Goal: Contribute content: Contribute content

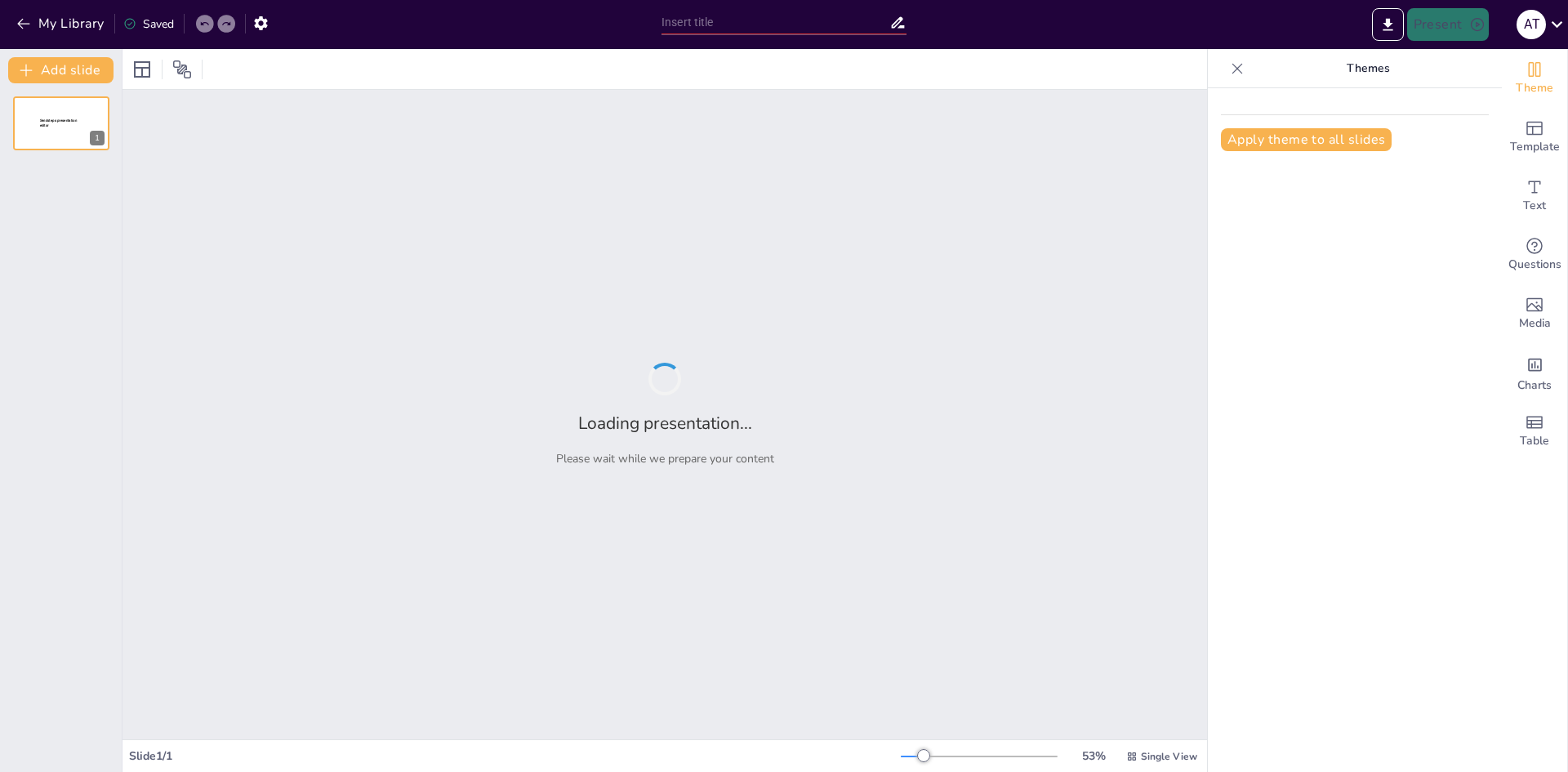
type input "Літні канікули: Враження та досягнення"
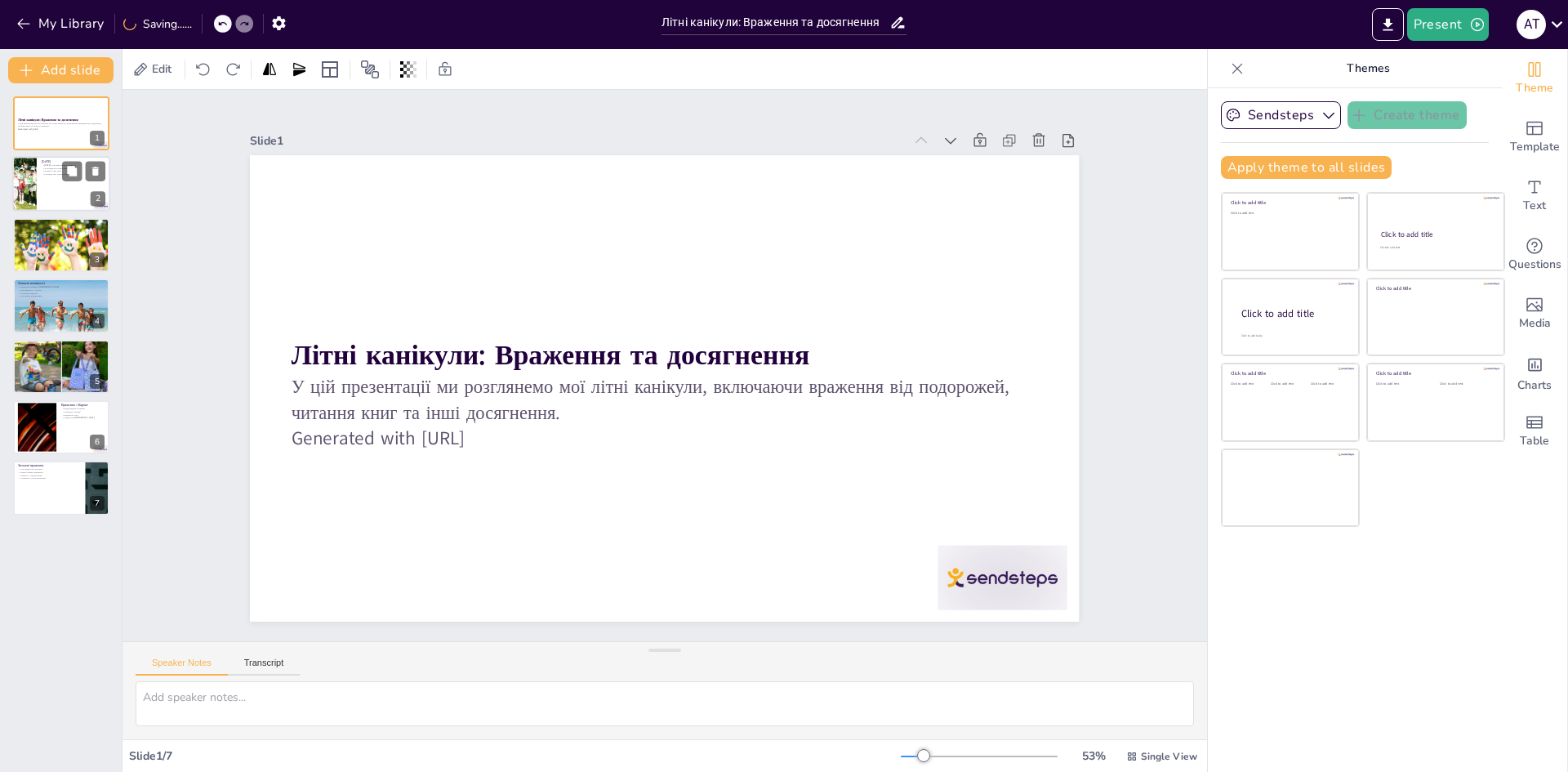
click at [30, 196] on div at bounding box center [24, 184] width 89 height 56
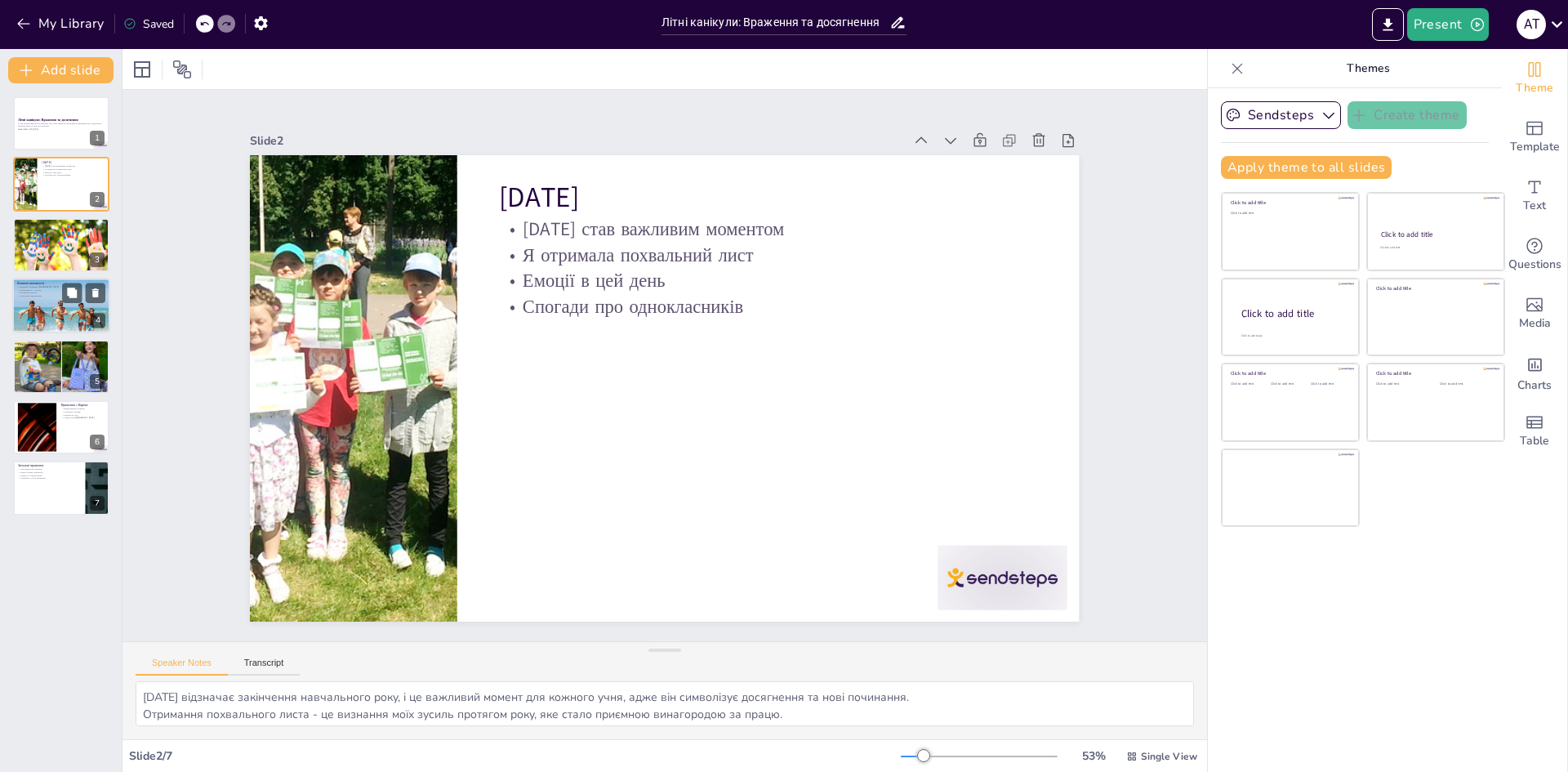
click at [75, 309] on div at bounding box center [61, 305] width 98 height 62
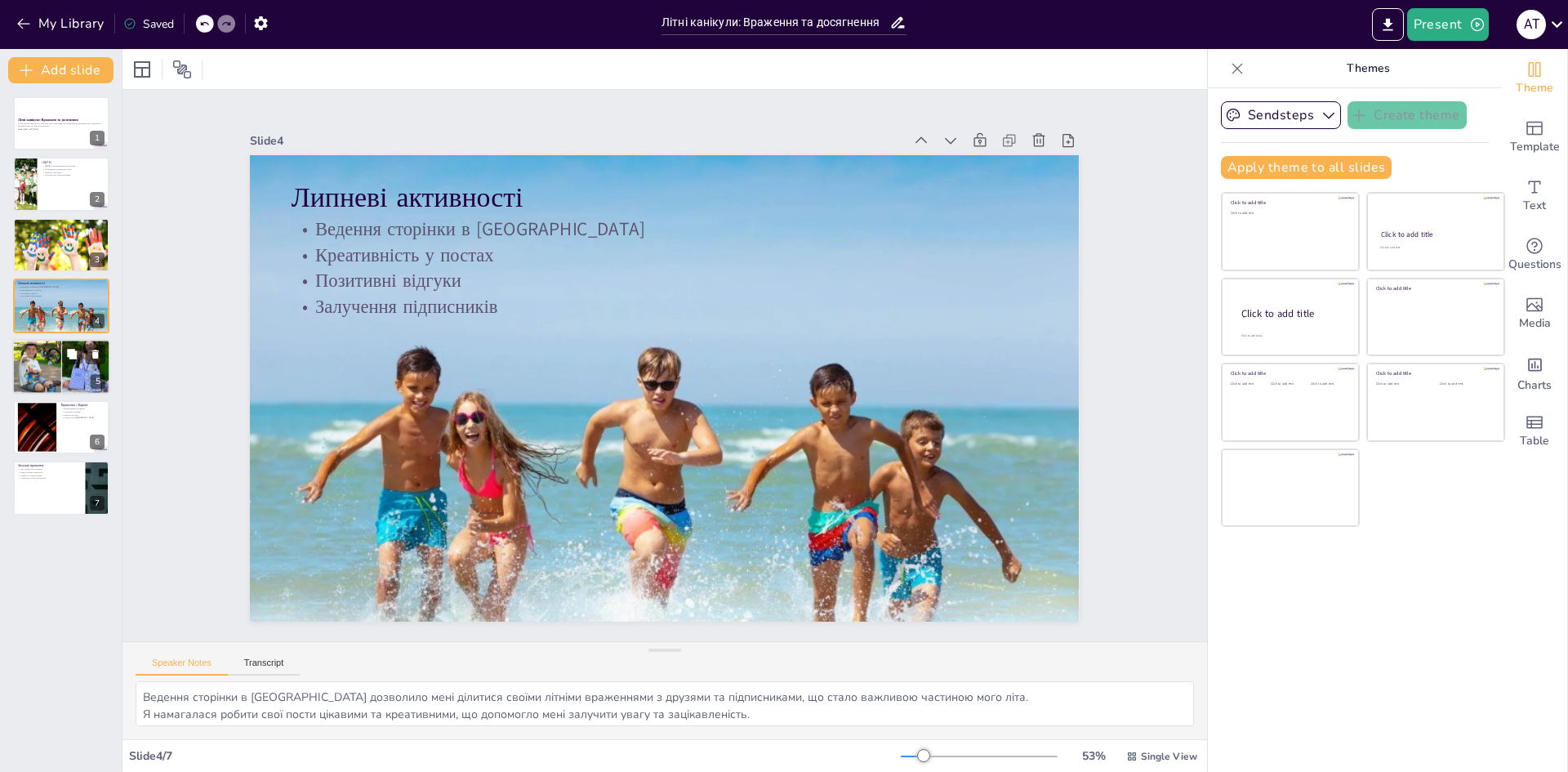
click at [50, 346] on p "Відвідування [GEOGRAPHIC_DATA]" at bounding box center [62, 348] width 88 height 3
type textarea "Відвідування [GEOGRAPHIC_DATA] стало для мене важливим моментом, адже я змогла …"
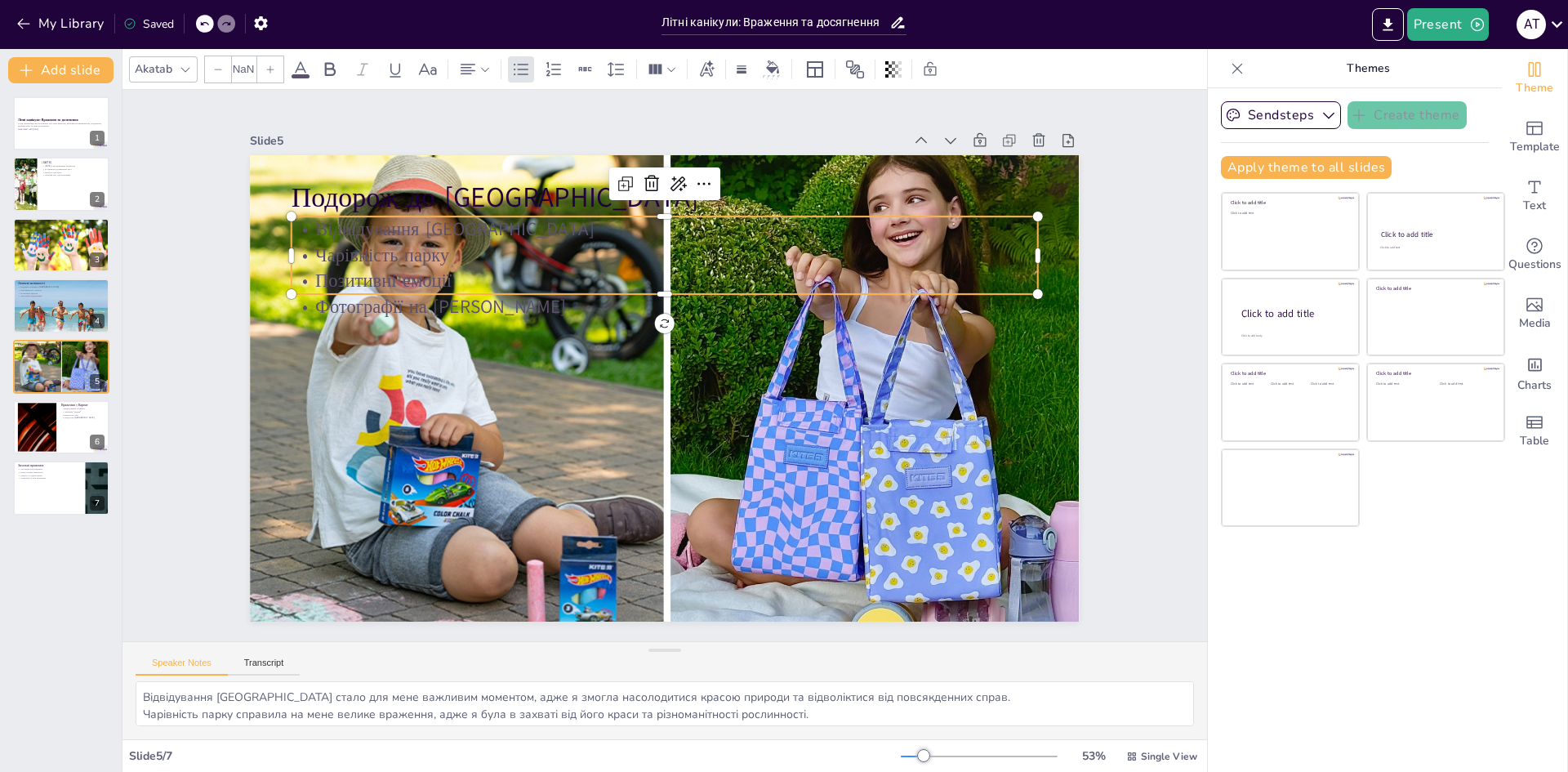
type input "32"
click at [394, 307] on p "Фотографії на [PERSON_NAME]" at bounding box center [671, 306] width 745 height 103
click at [429, 254] on p "Чарівність парку" at bounding box center [676, 256] width 745 height 103
click at [291, 66] on icon at bounding box center [300, 68] width 19 height 19
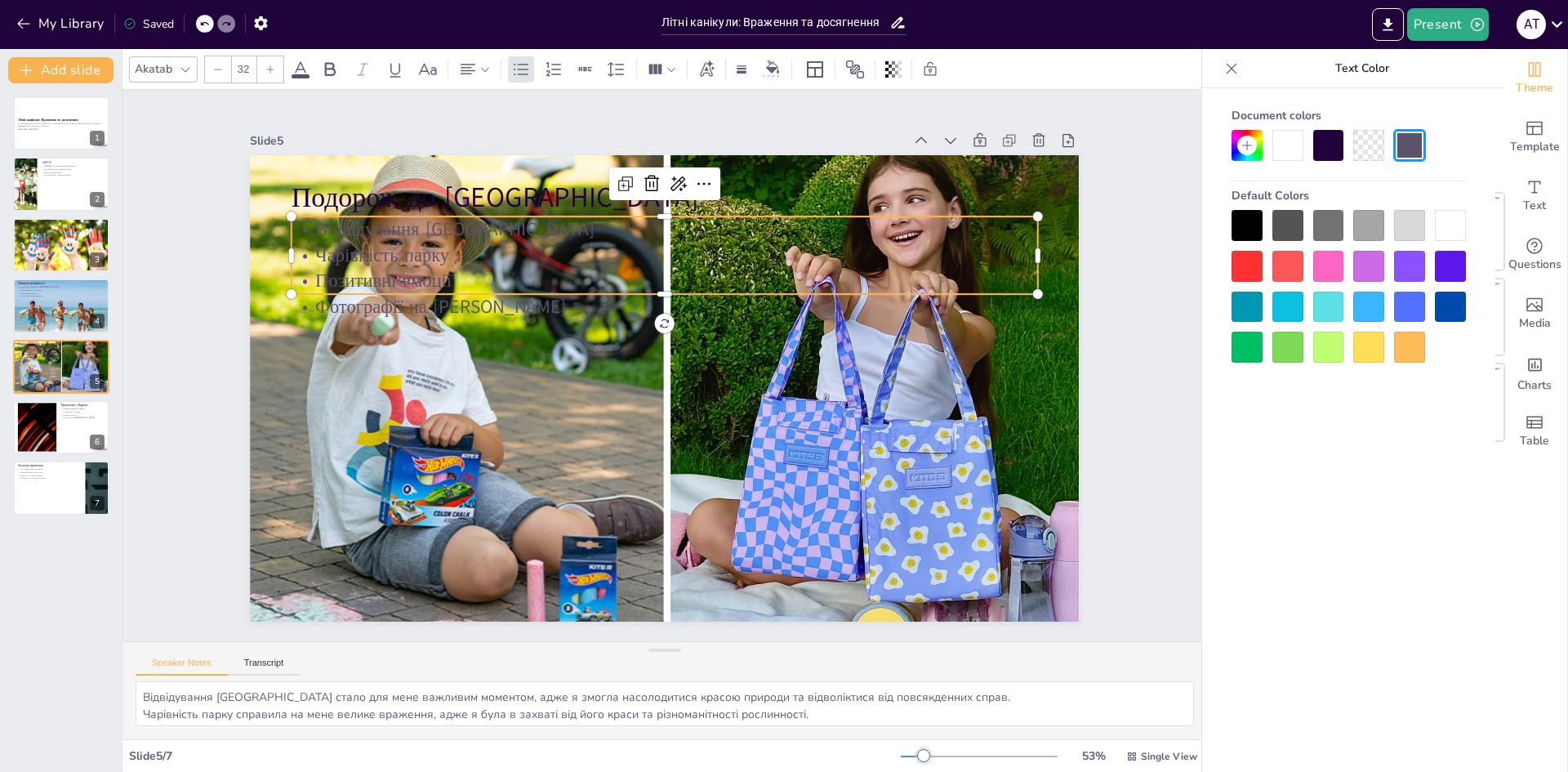
click at [1459, 232] on div at bounding box center [1450, 225] width 31 height 31
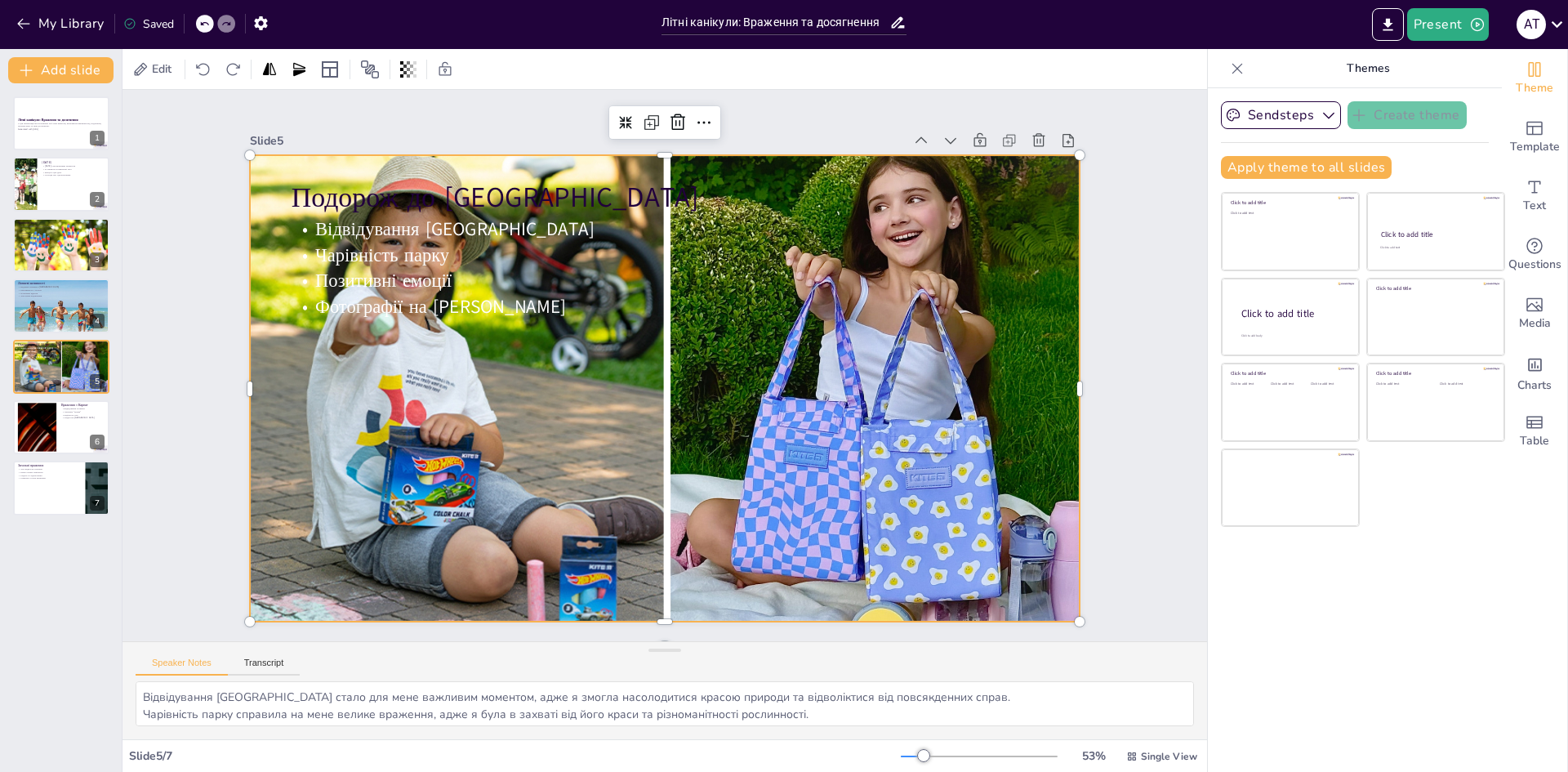
click at [492, 381] on div at bounding box center [662, 388] width 882 height 638
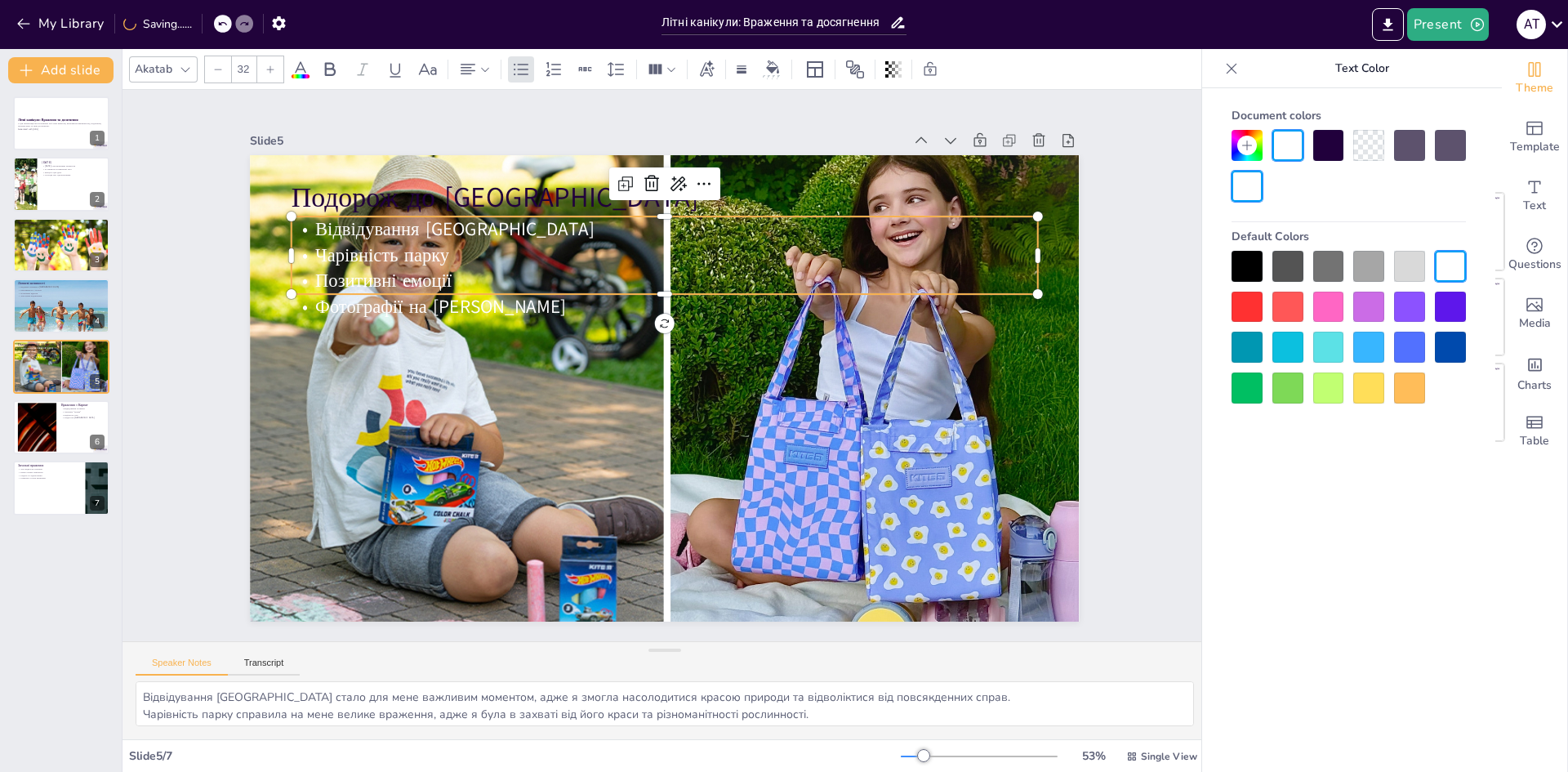
click at [458, 256] on p "Чарівність парку" at bounding box center [688, 258] width 735 height 180
click at [458, 256] on p "Чарівність парку" at bounding box center [676, 256] width 745 height 103
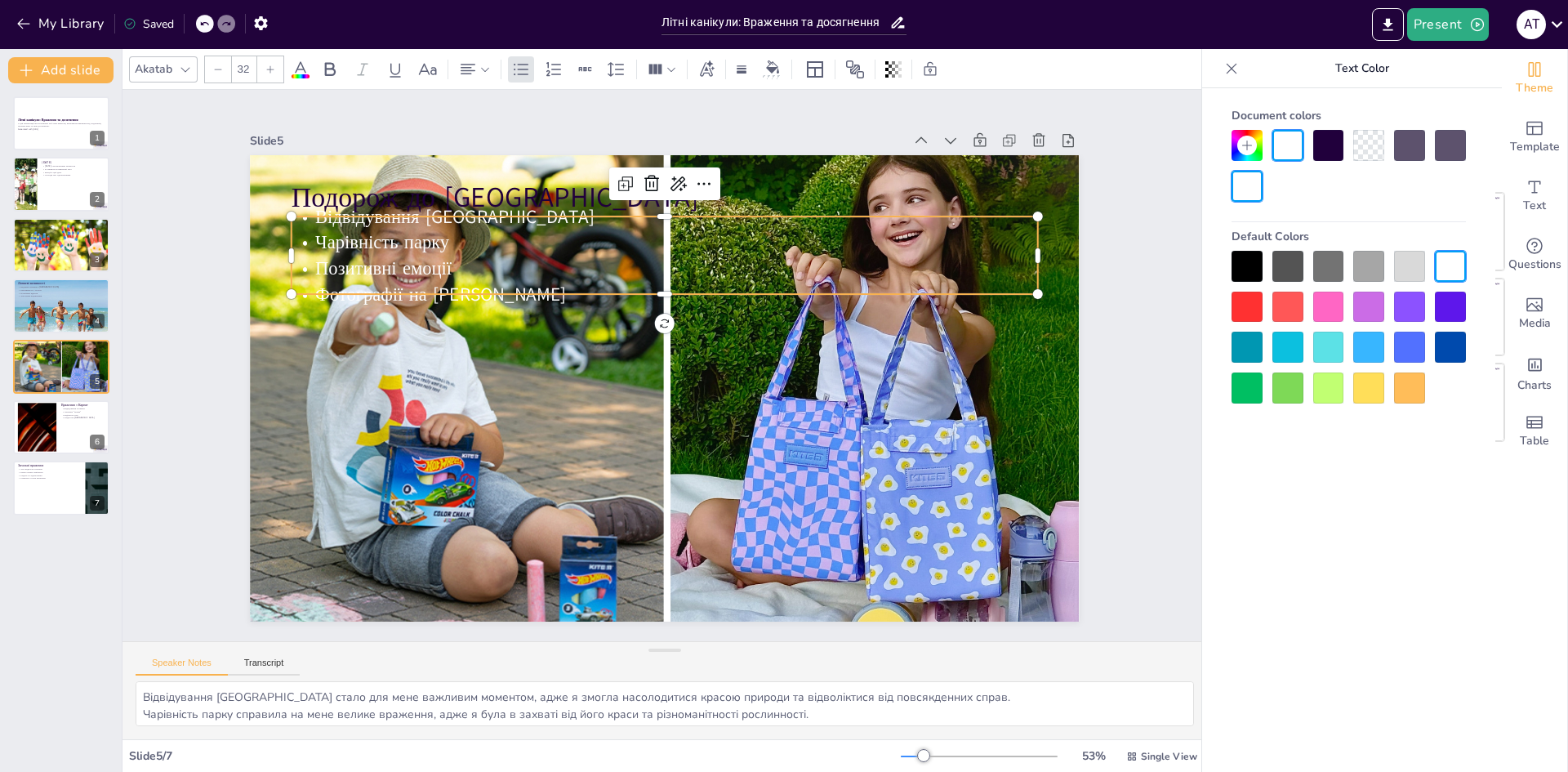
click at [1238, 260] on div at bounding box center [1247, 266] width 31 height 31
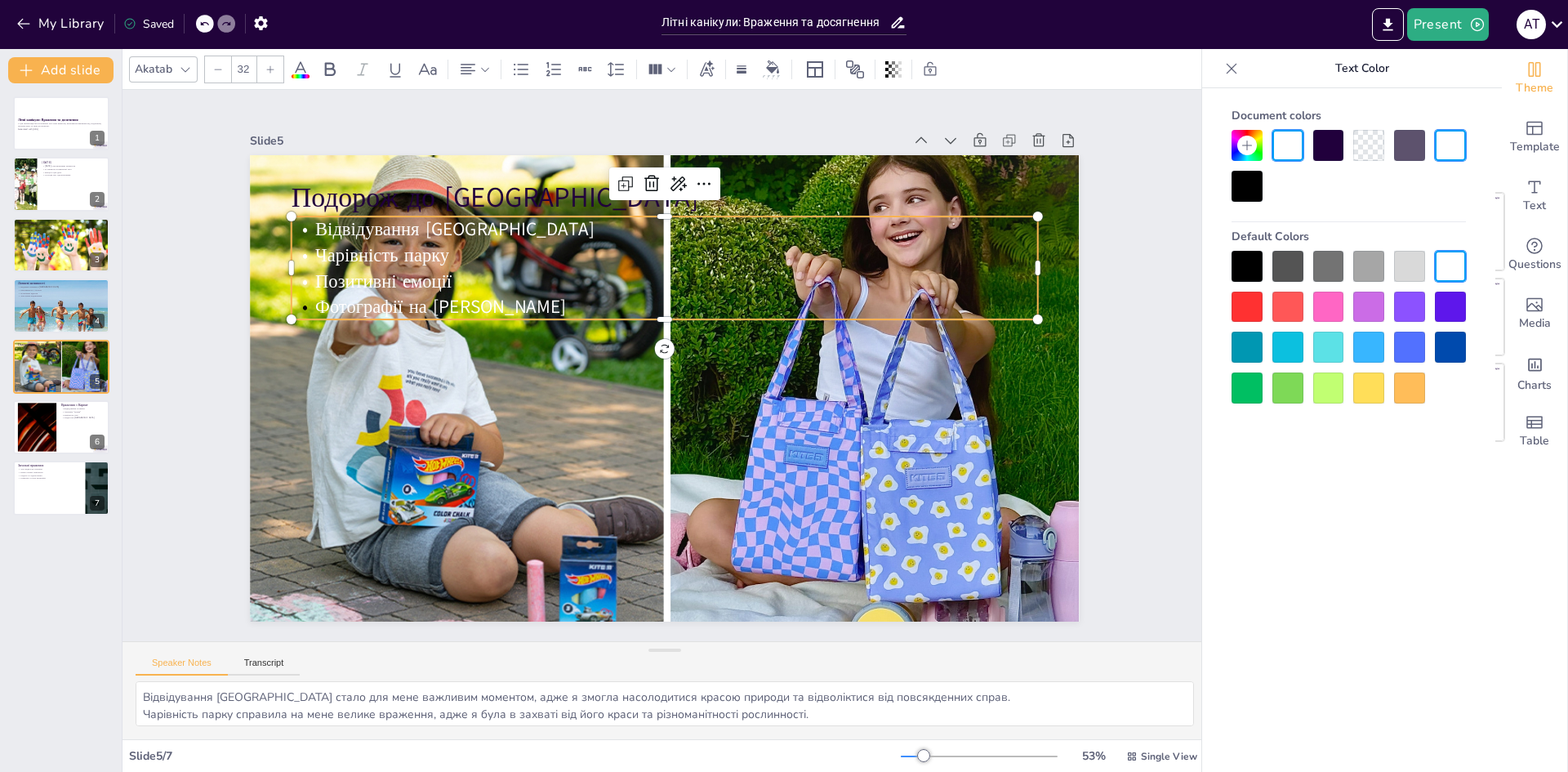
click at [1249, 265] on div at bounding box center [1247, 266] width 31 height 31
click at [416, 214] on span "Відвідування [GEOGRAPHIC_DATA]" at bounding box center [471, 208] width 280 height 55
click at [416, 216] on span "Відвідування [GEOGRAPHIC_DATA]" at bounding box center [456, 229] width 279 height 25
click at [376, 227] on span "Відвідування [GEOGRAPHIC_DATA]" at bounding box center [471, 208] width 280 height 55
click at [374, 226] on span "Відвідування [GEOGRAPHIC_DATA]" at bounding box center [471, 208] width 280 height 55
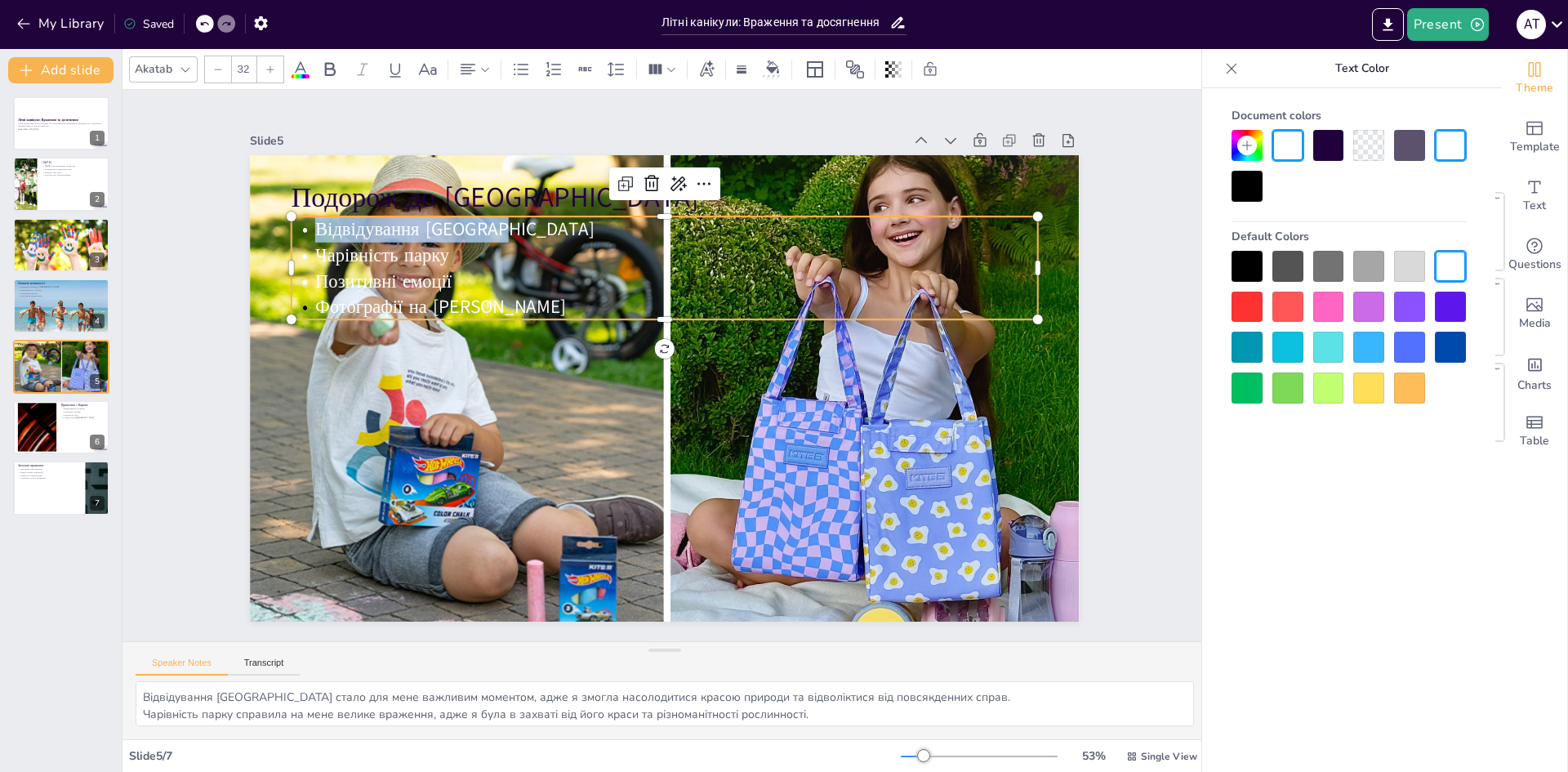
click at [374, 226] on span "Відвідування [GEOGRAPHIC_DATA]" at bounding box center [487, 188] width 278 height 83
click at [374, 226] on span "Відвідування [GEOGRAPHIC_DATA]" at bounding box center [456, 229] width 279 height 25
click at [374, 226] on span "Відвідування [GEOGRAPHIC_DATA]" at bounding box center [471, 208] width 280 height 55
click at [374, 226] on span "Відвідування [GEOGRAPHIC_DATA]" at bounding box center [487, 188] width 278 height 83
click at [374, 226] on span "Відвідування [GEOGRAPHIC_DATA]" at bounding box center [507, 171] width 273 height 110
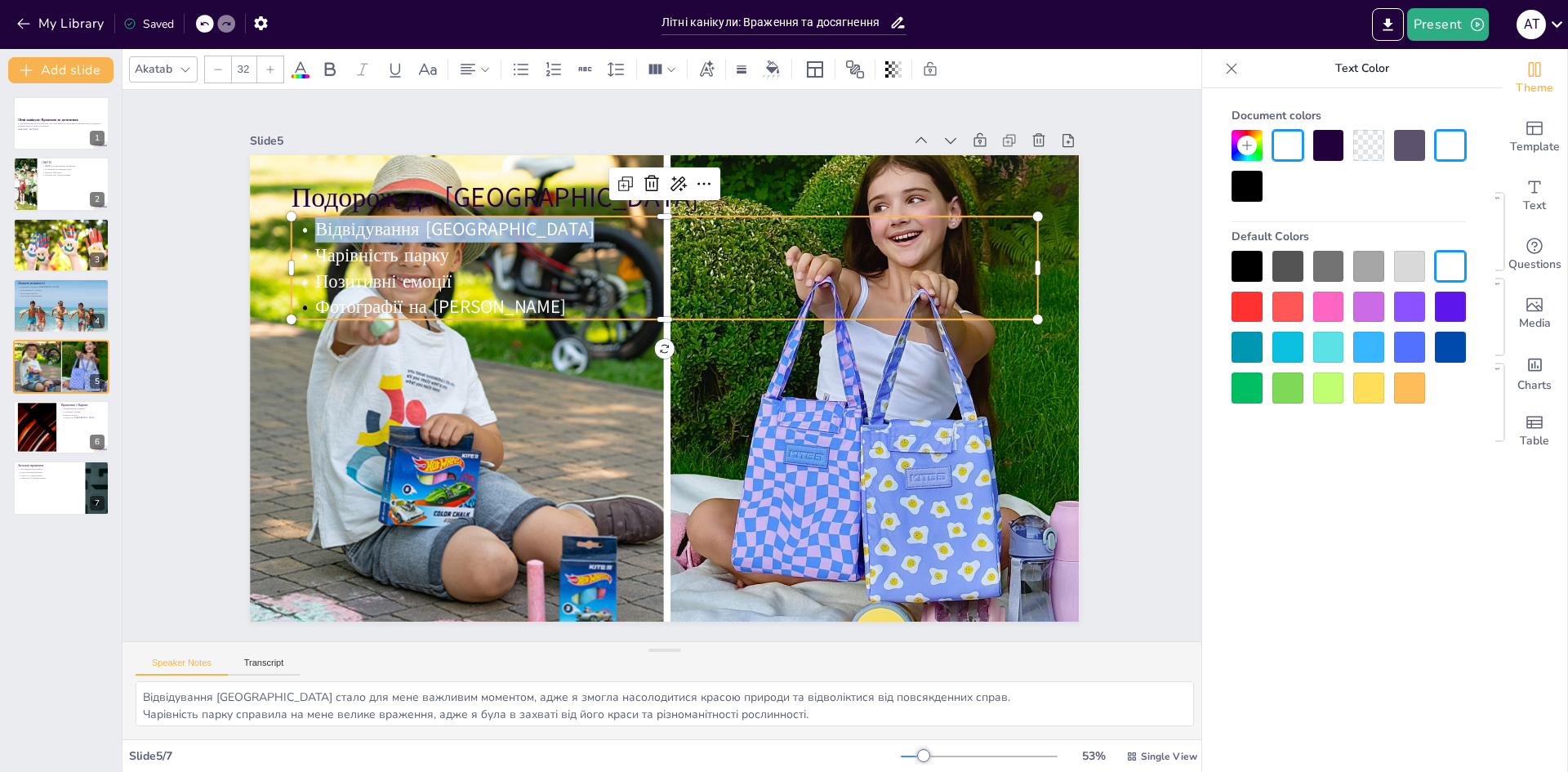
click at [372, 227] on span "Відвідування [GEOGRAPHIC_DATA]" at bounding box center [471, 208] width 280 height 55
click at [371, 227] on span "Відвідування [GEOGRAPHIC_DATA]" at bounding box center [471, 209] width 280 height 55
click at [371, 223] on span "Відвідування [GEOGRAPHIC_DATA]" at bounding box center [487, 188] width 278 height 83
click at [306, 228] on p "Відвідування [GEOGRAPHIC_DATA]" at bounding box center [678, 230] width 745 height 103
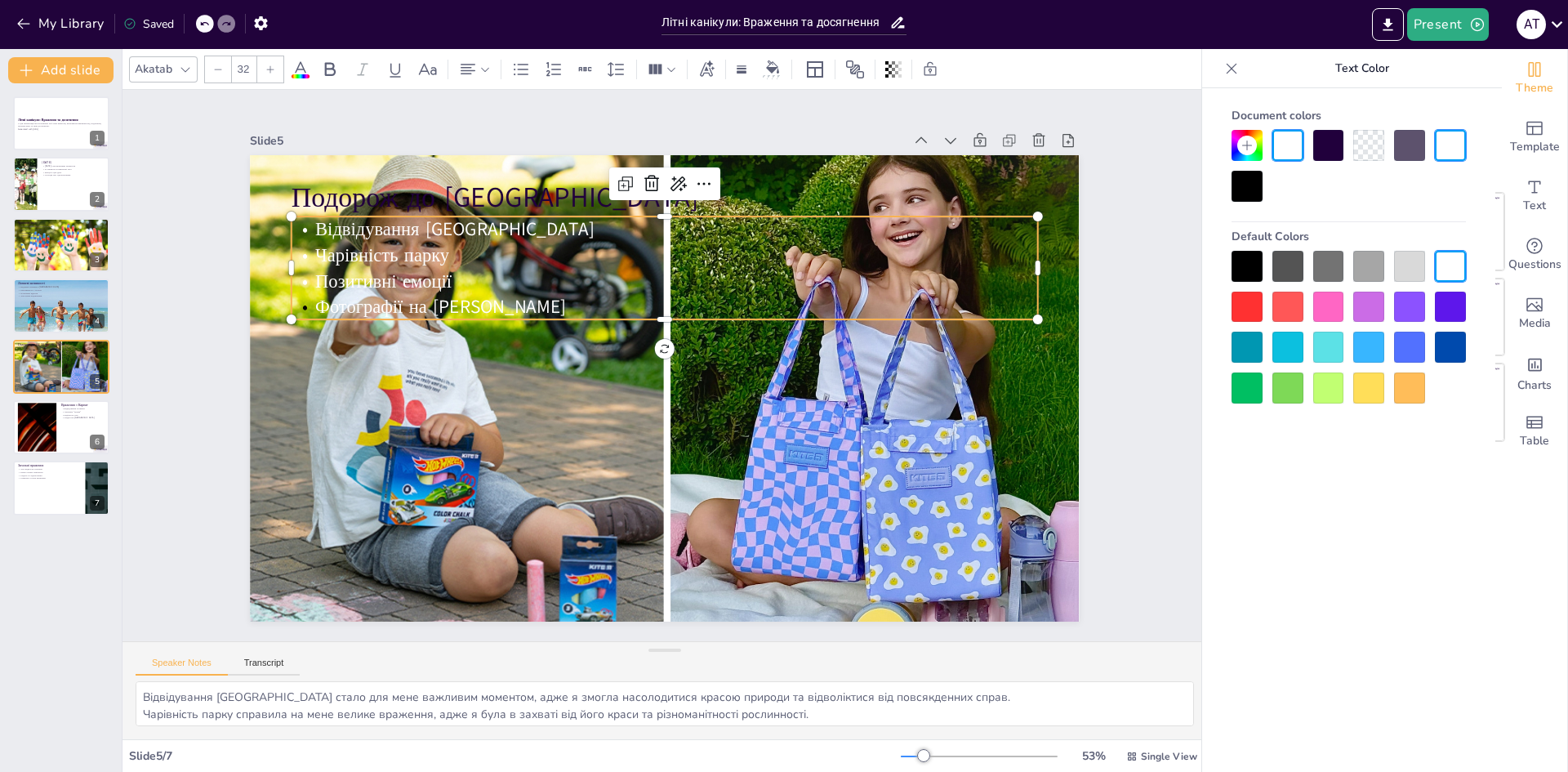
click at [326, 226] on p "Відвідування [GEOGRAPHIC_DATA]" at bounding box center [693, 232] width 735 height 180
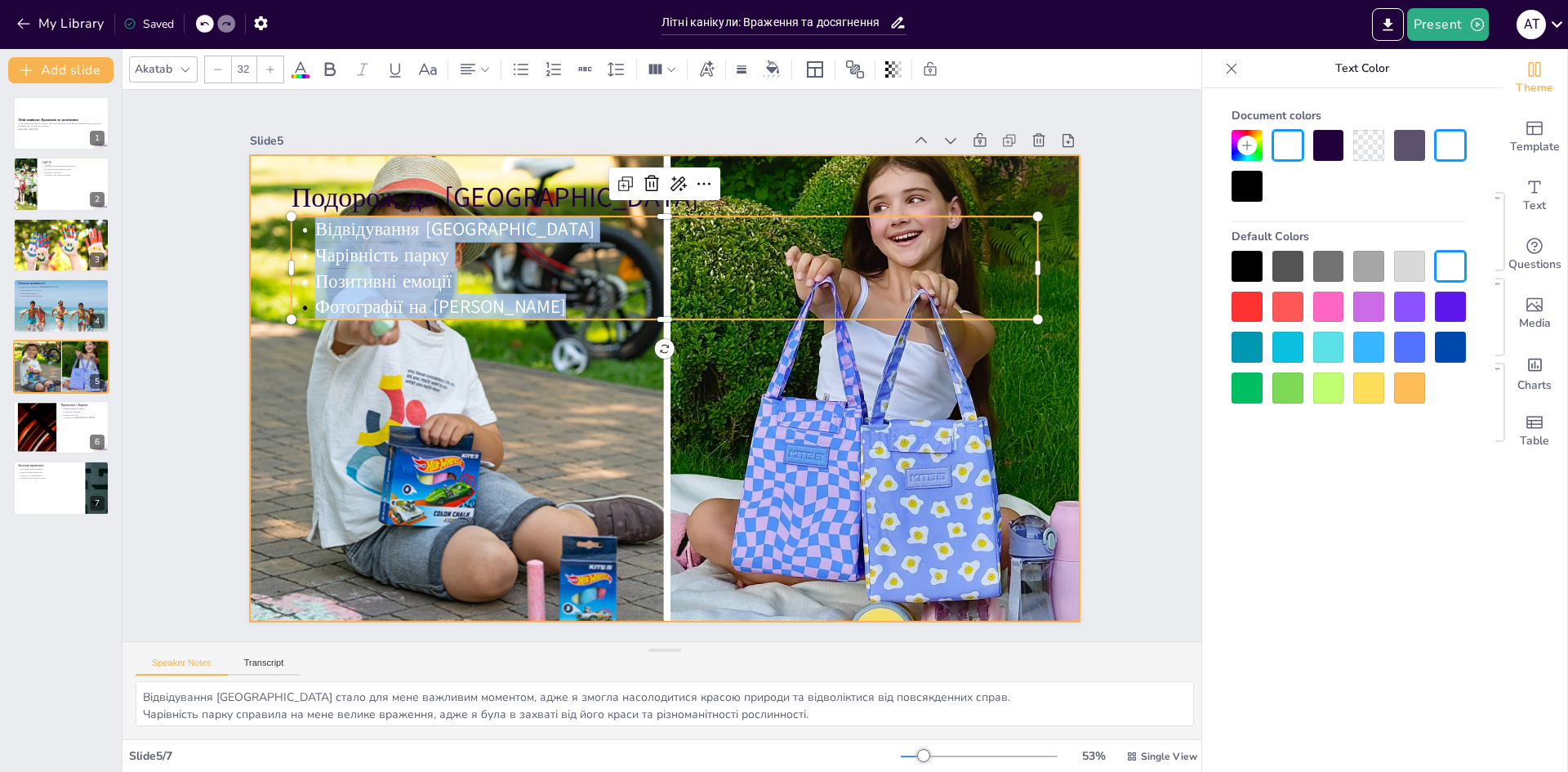
drag, startPoint x: 301, startPoint y: 226, endPoint x: 726, endPoint y: 314, distance: 434.0
click at [569, 325] on div "Подорож до [GEOGRAPHIC_DATA] Відвідування [GEOGRAPHIC_DATA] Чарівність парку По…" at bounding box center [663, 388] width 873 height 551
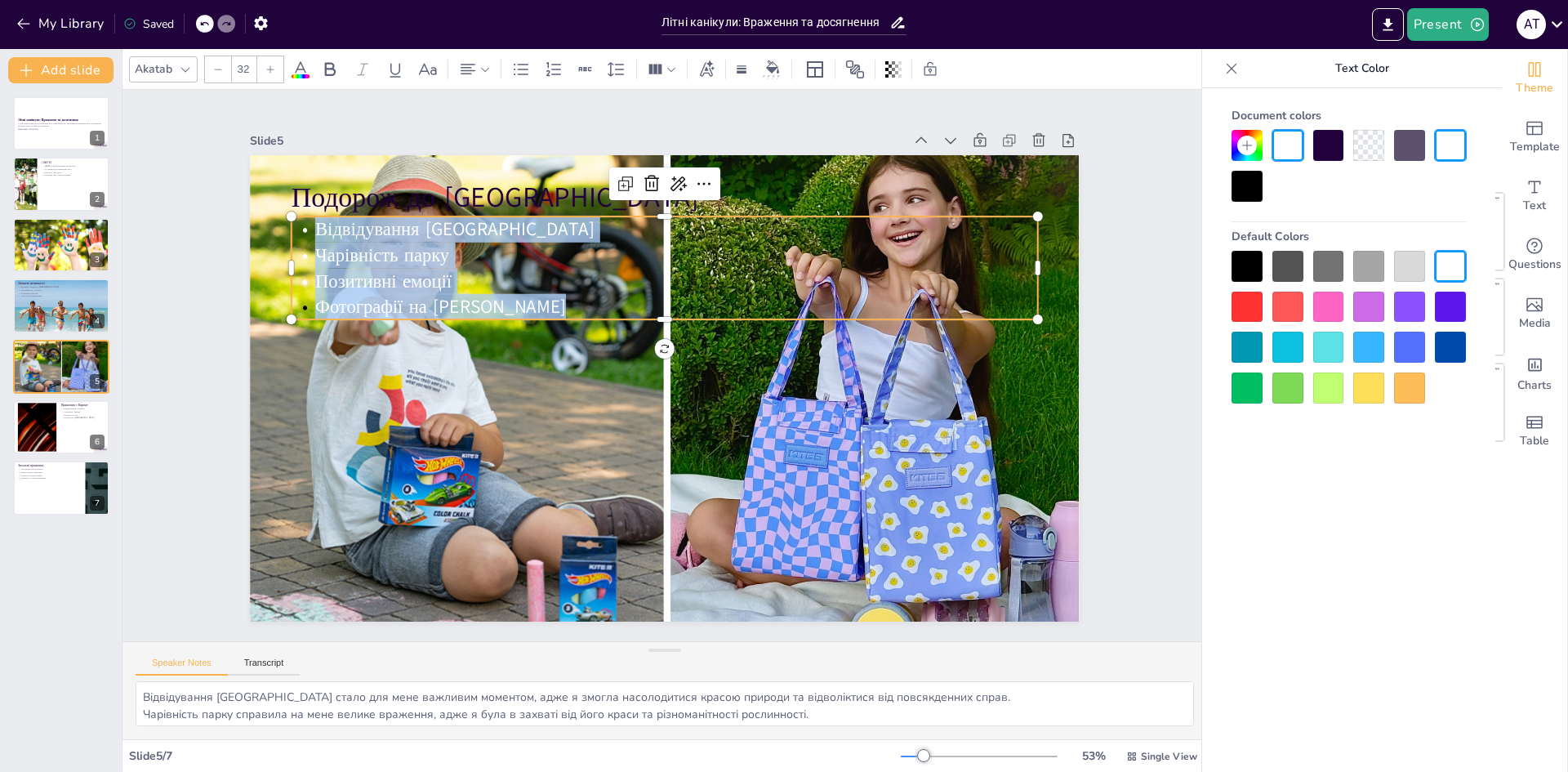
click at [1243, 263] on div at bounding box center [1247, 266] width 31 height 31
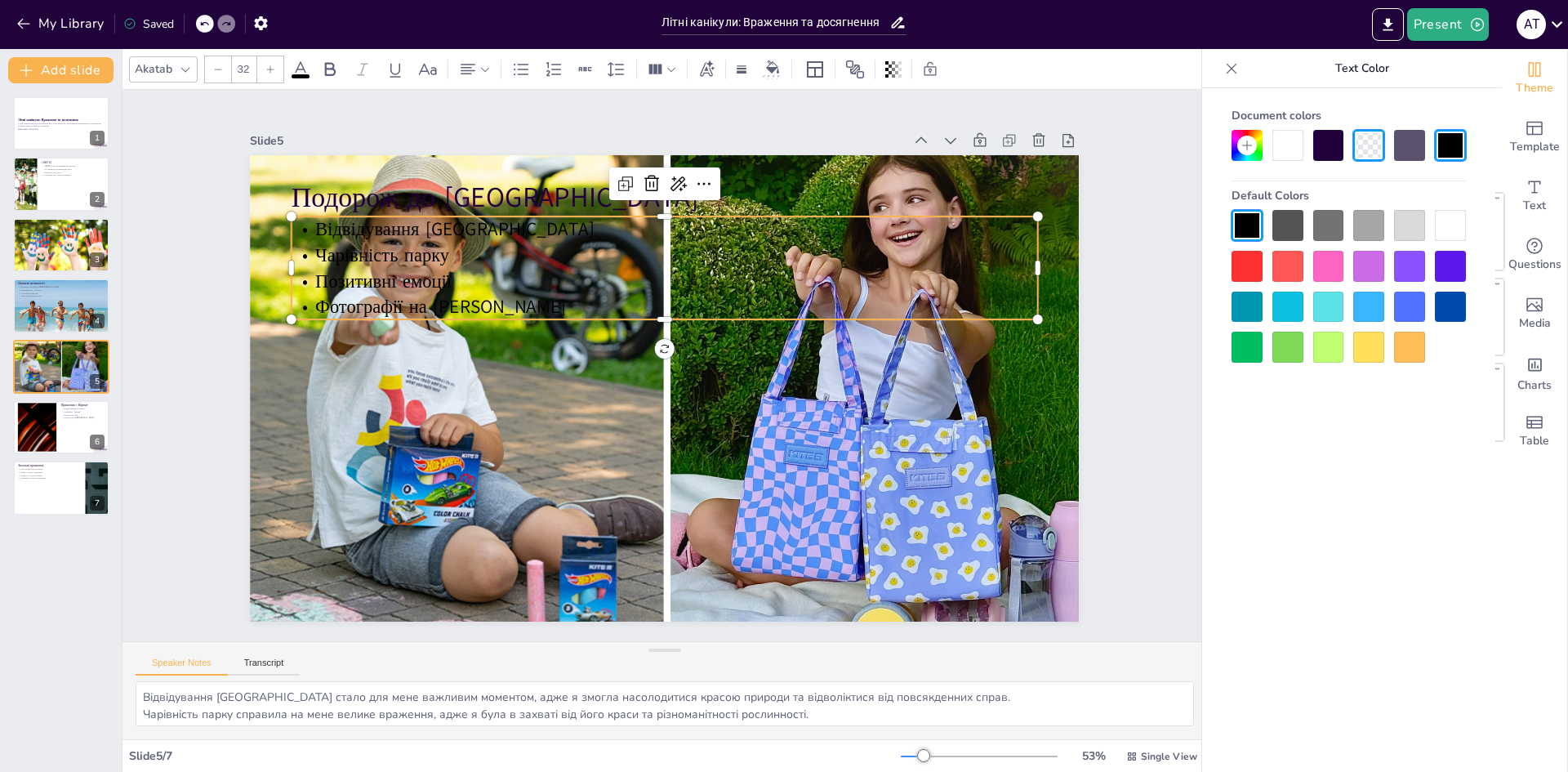
click at [484, 240] on p "Чарівність парку" at bounding box center [688, 258] width 735 height 180
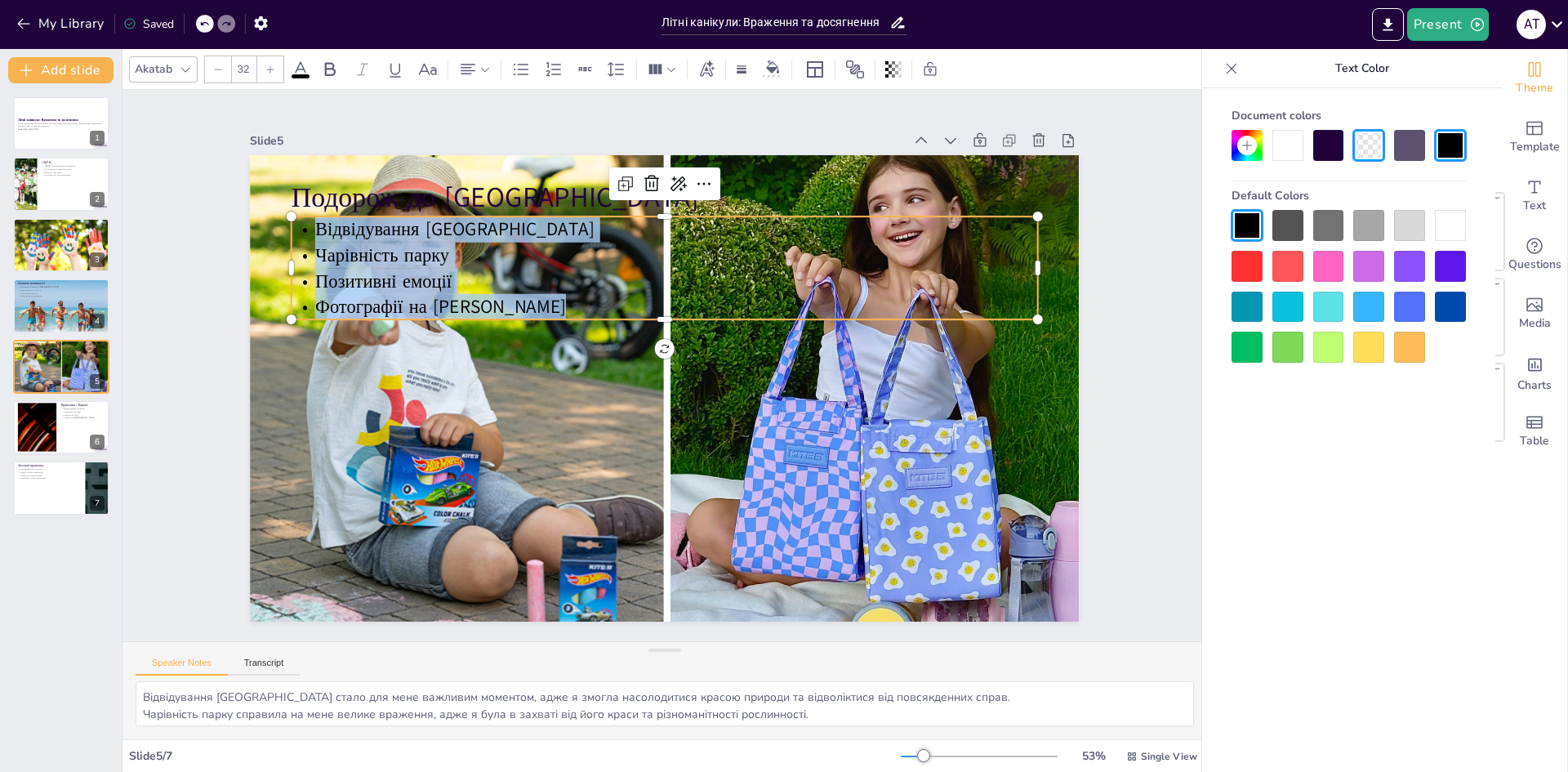
drag, startPoint x: 534, startPoint y: 302, endPoint x: 302, endPoint y: 226, distance: 244.1
click at [310, 232] on div "Відвідування Софіївки Чарівність парку Позитивні емоції Фотографії на фоні пейз…" at bounding box center [685, 270] width 752 height 255
click at [1239, 278] on div at bounding box center [1247, 266] width 31 height 31
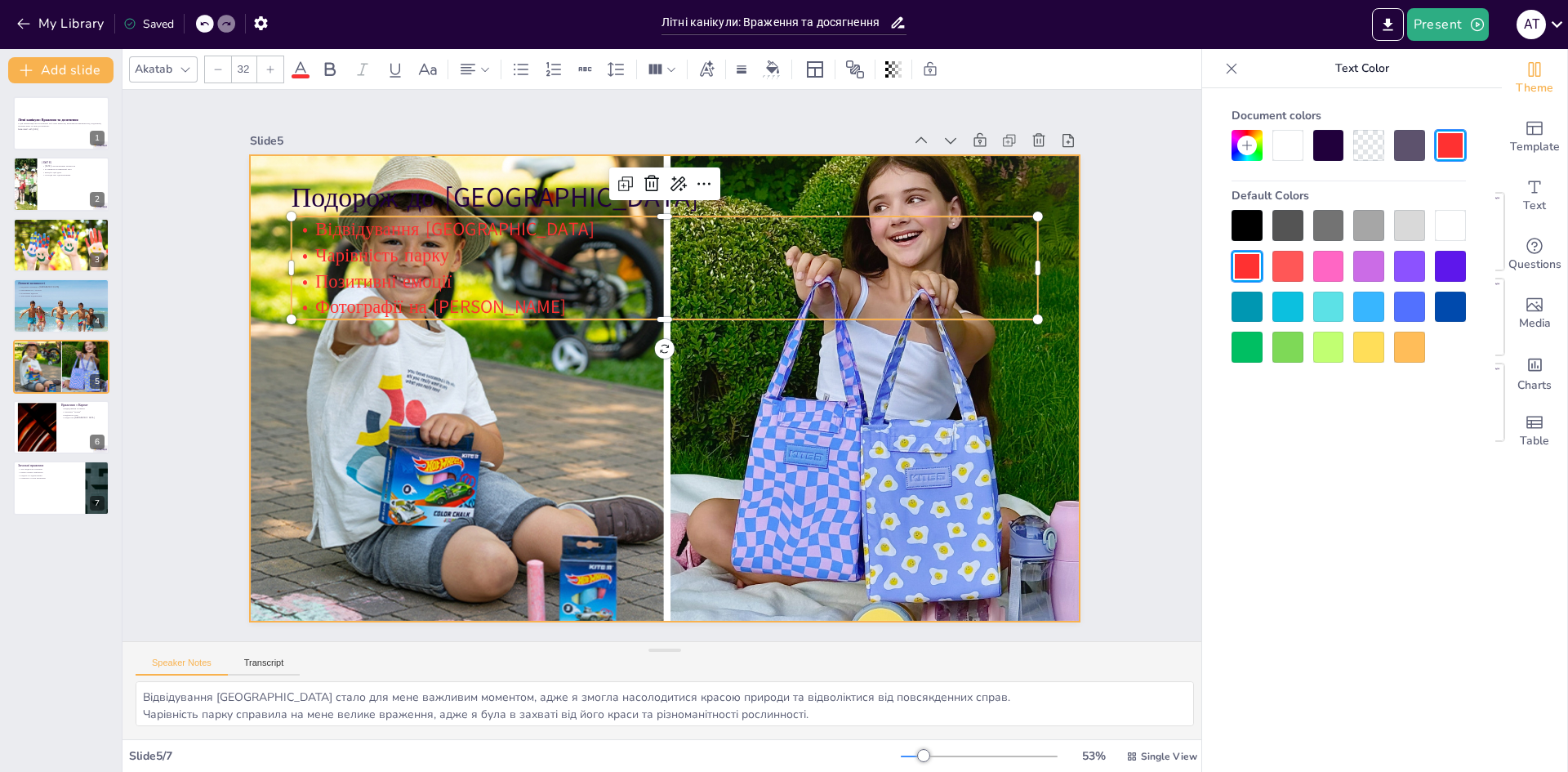
click at [479, 356] on div at bounding box center [662, 388] width 882 height 638
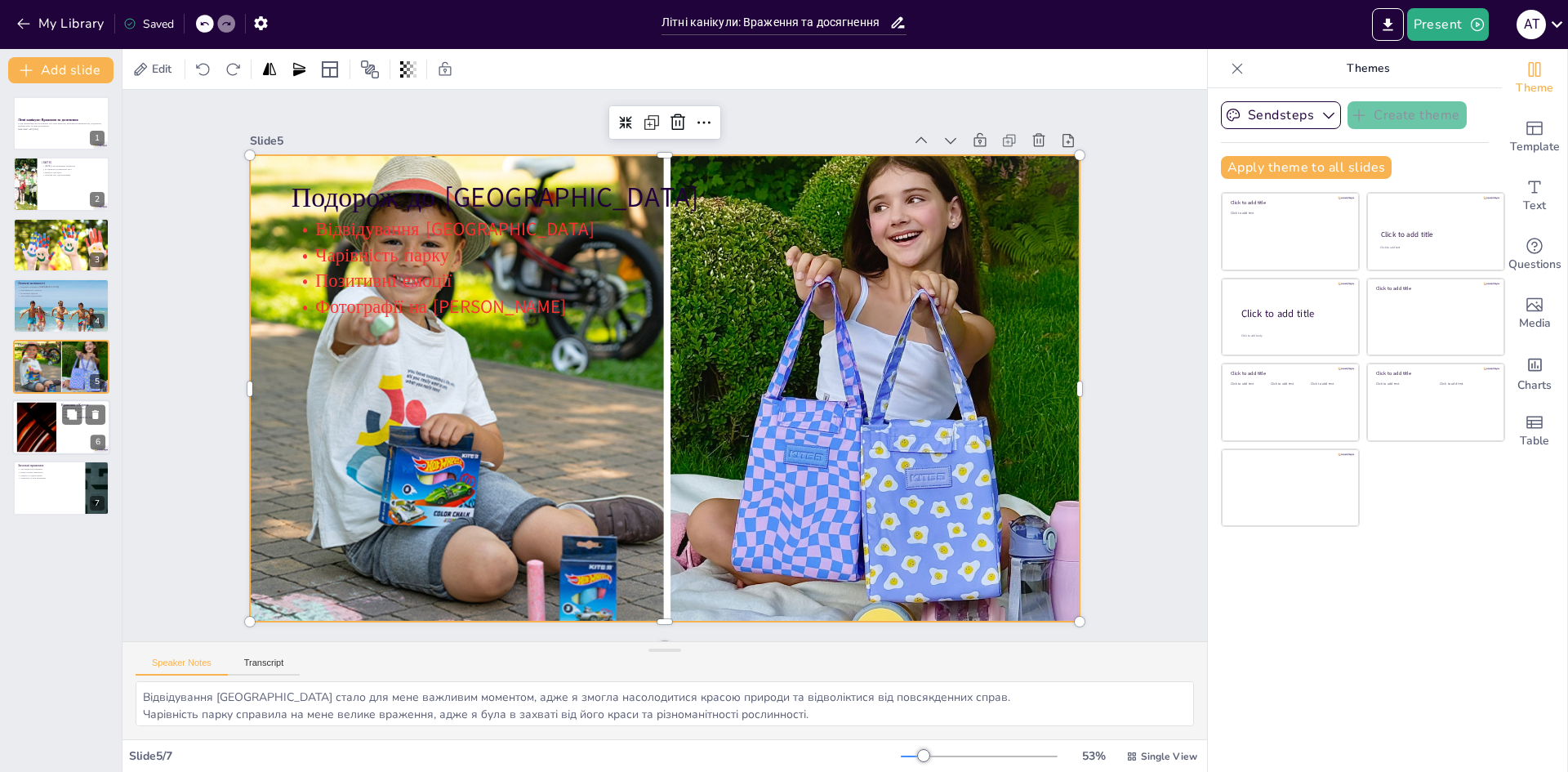
click at [57, 449] on div at bounding box center [61, 427] width 98 height 56
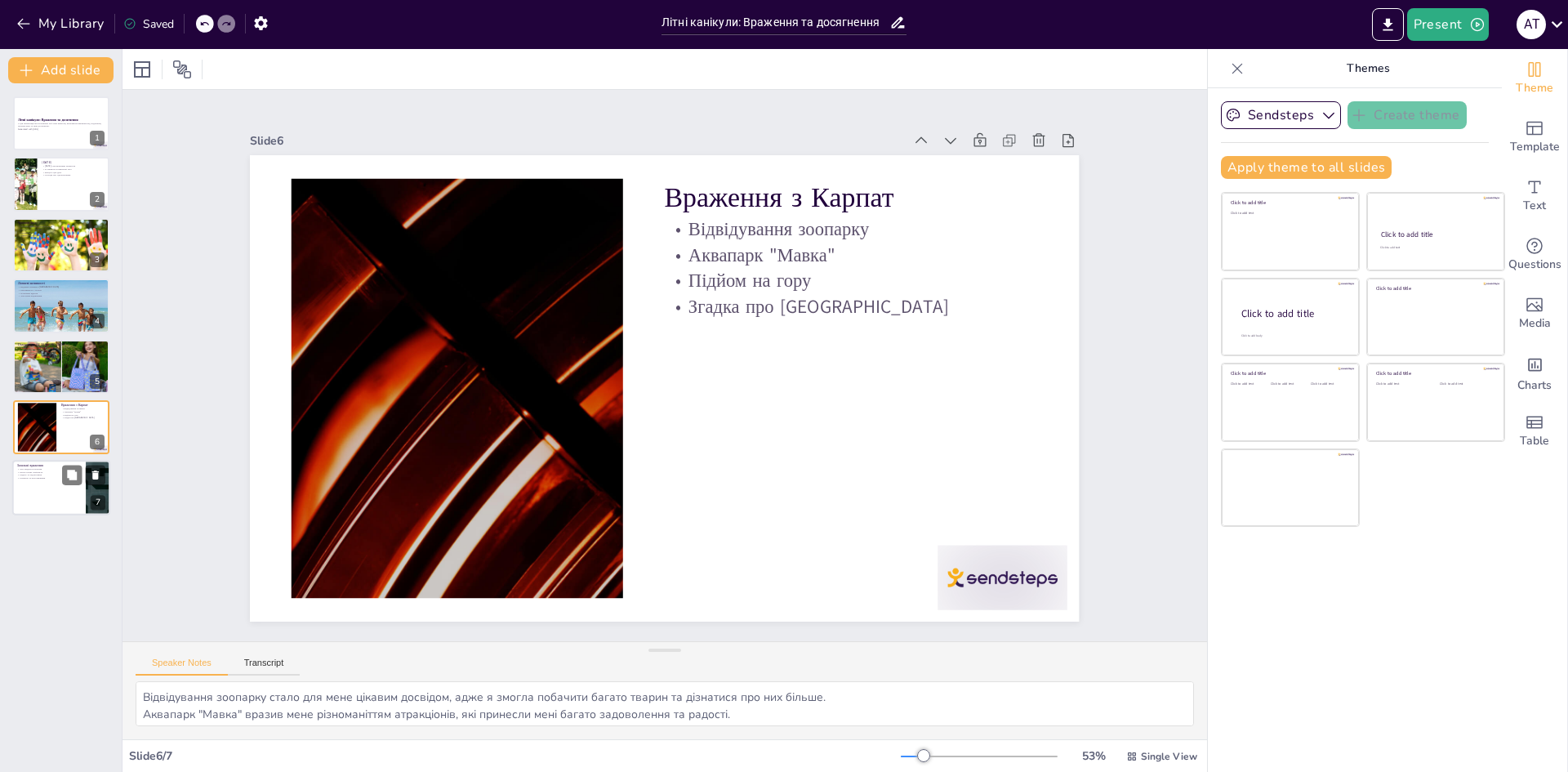
click at [76, 492] on div at bounding box center [61, 488] width 98 height 56
type textarea "Це літо стало для мене надзвичайним, адже я отримала багато позитивних вражень …"
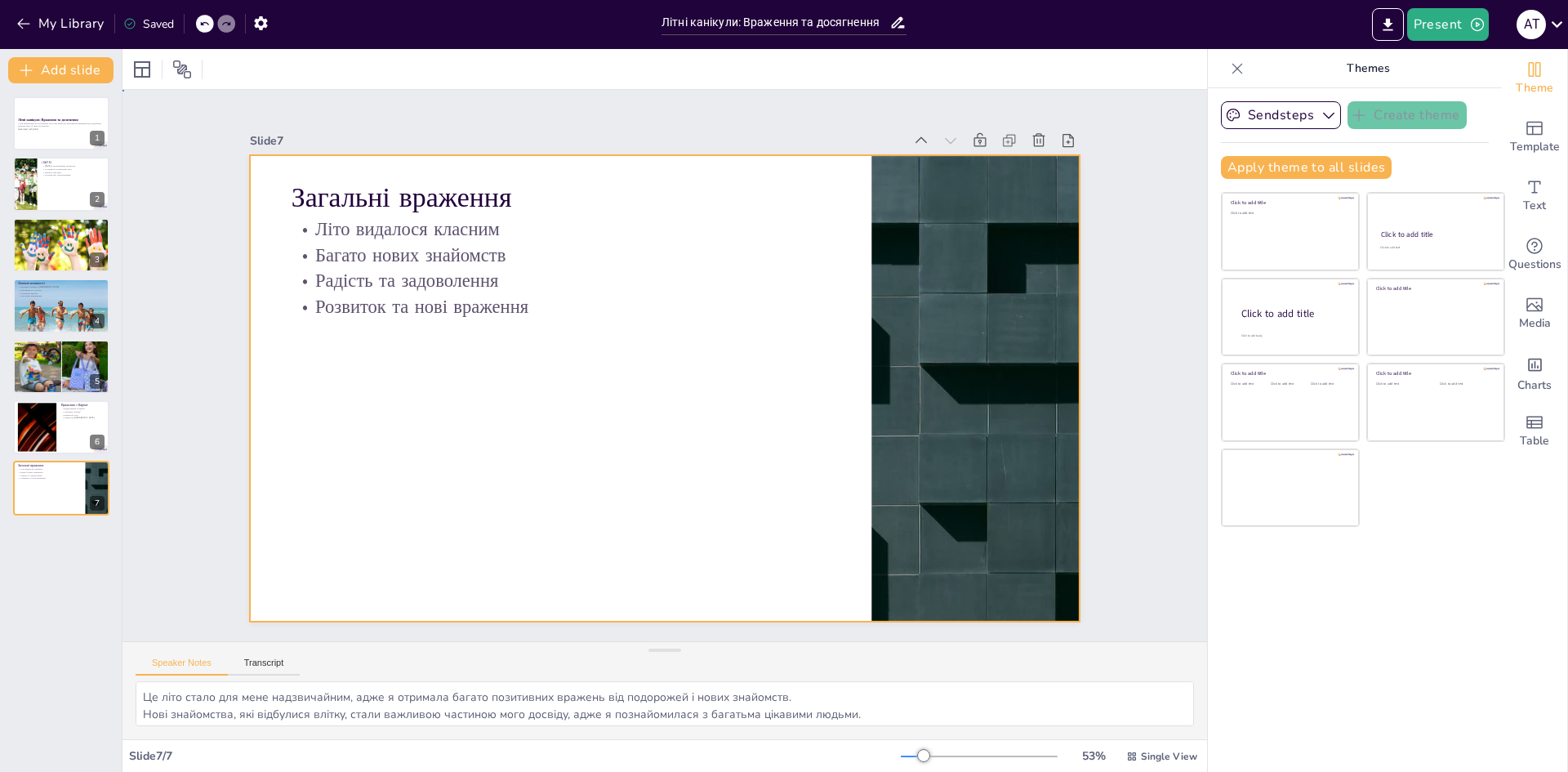
click at [441, 315] on div at bounding box center [665, 388] width 829 height 467
click at [1017, 255] on div at bounding box center [976, 388] width 829 height 467
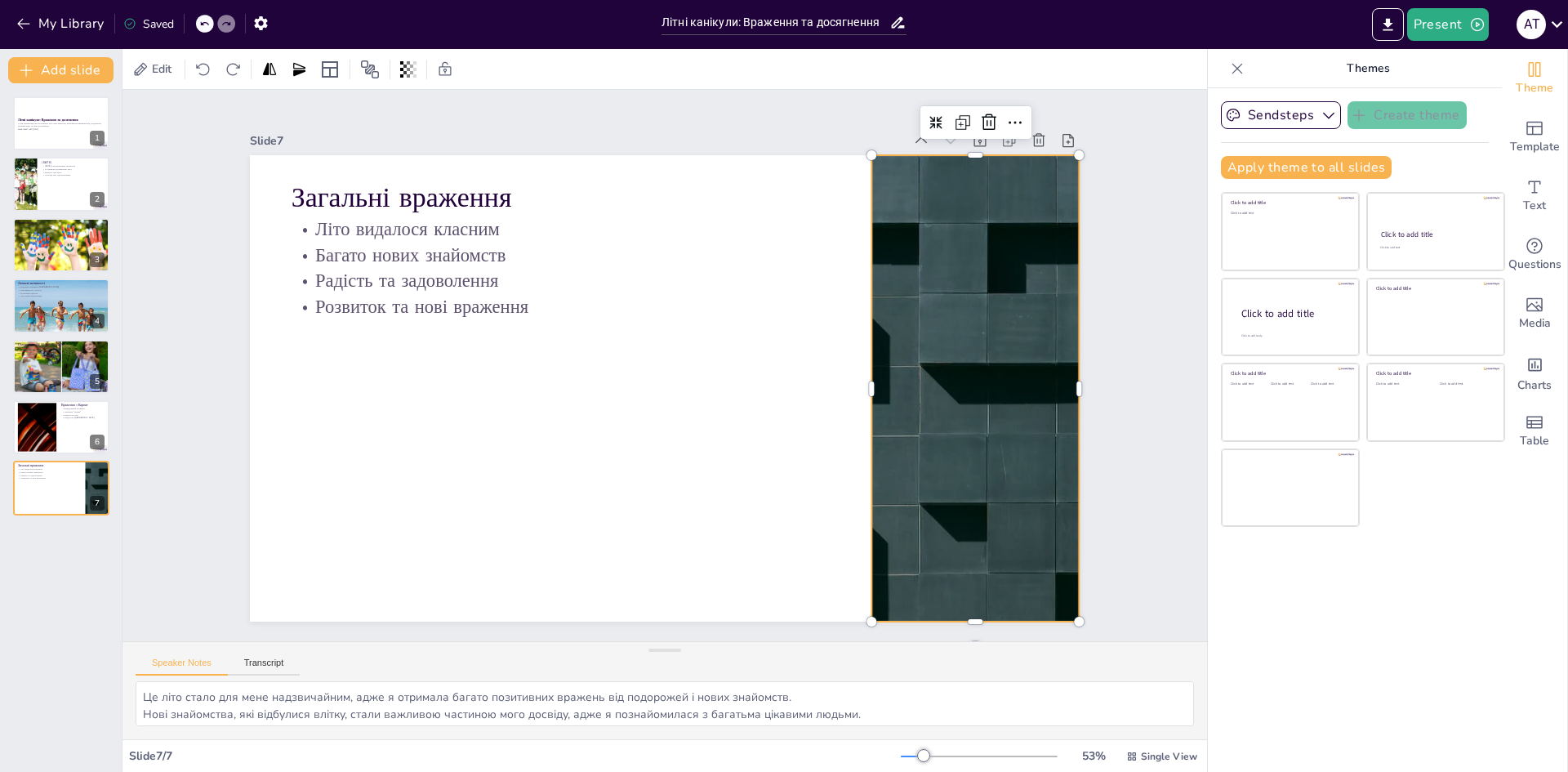
click at [1161, 276] on div "Slide 1 Літні канікули: Враження та досягнення У цій презентації ми розглянемо …" at bounding box center [665, 365] width 1137 height 662
